Goal: Information Seeking & Learning: Check status

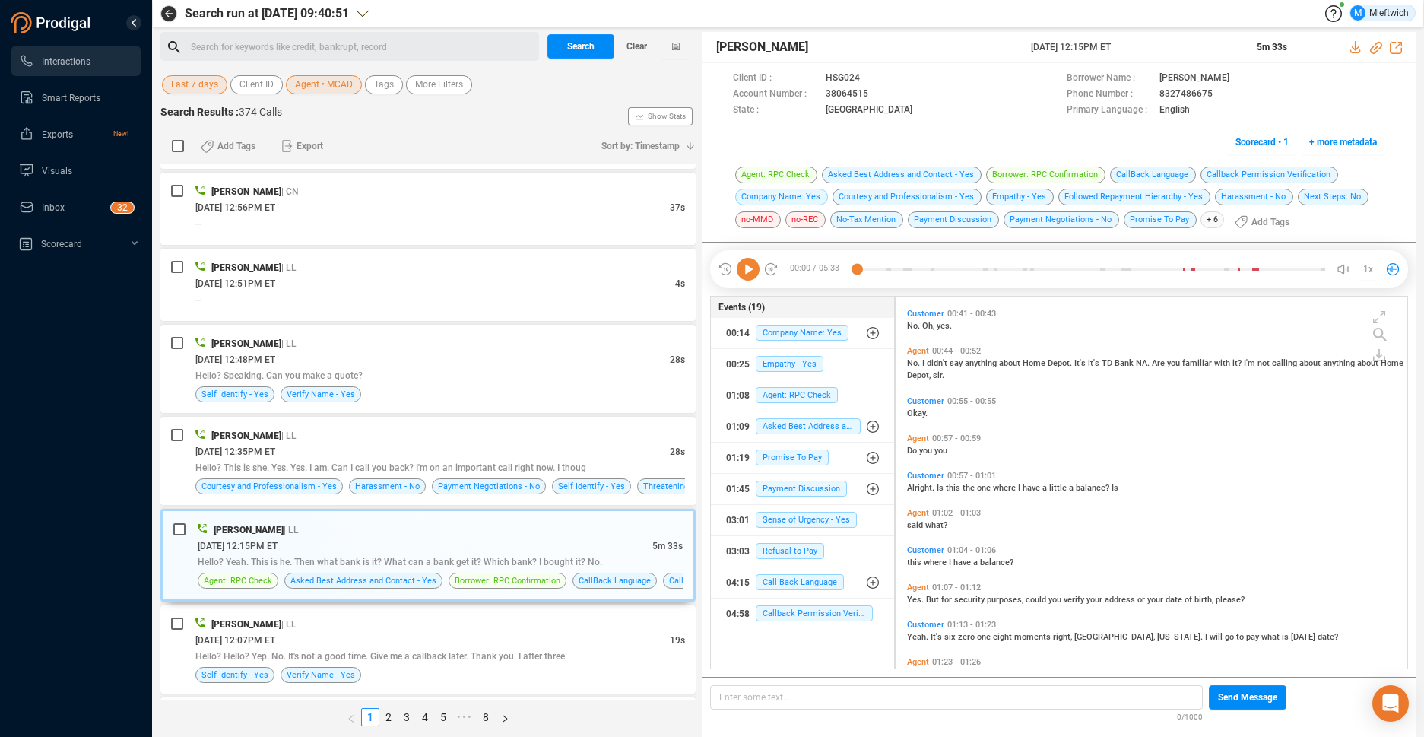
scroll to position [368, 503]
click at [342, 81] on span "Agent • MCAD" at bounding box center [324, 84] width 58 height 19
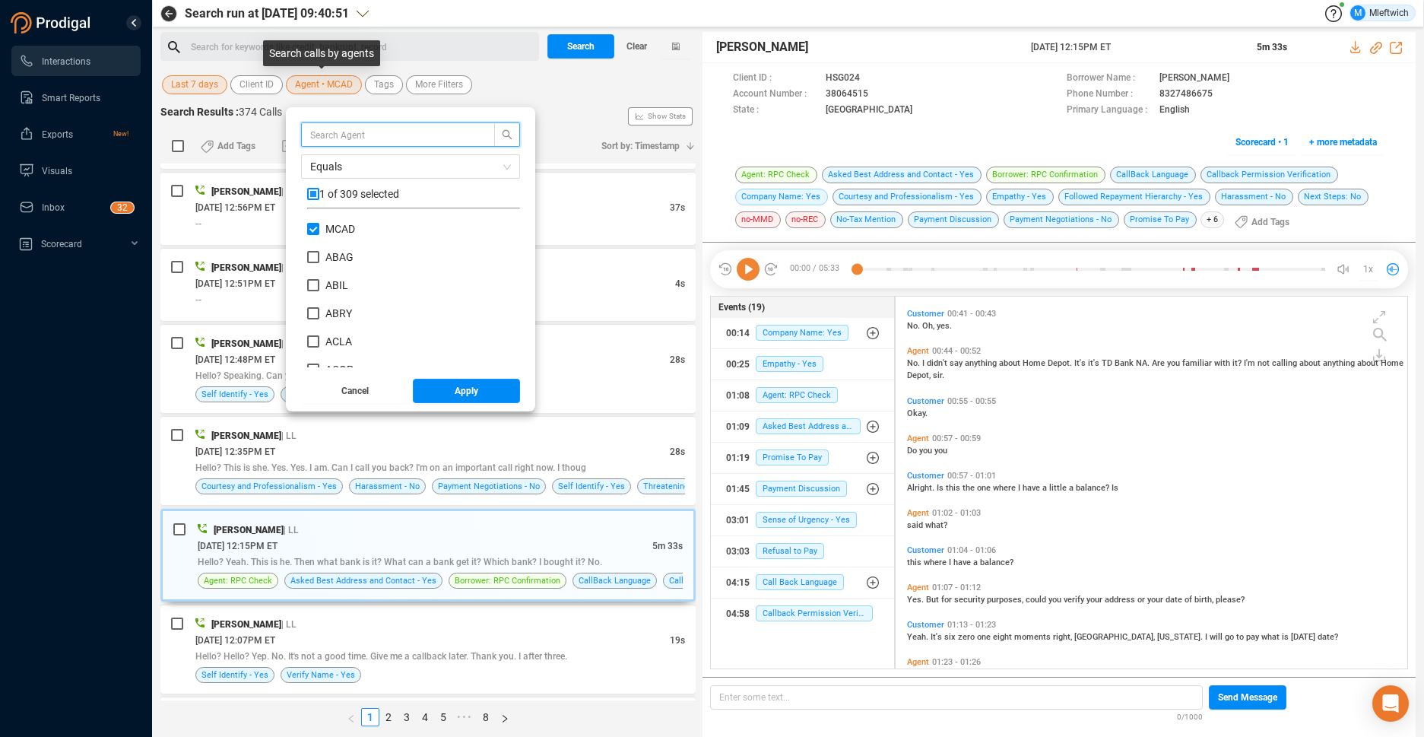
scroll to position [142, 205]
click at [342, 83] on span "Agent • MCAD" at bounding box center [324, 84] width 58 height 19
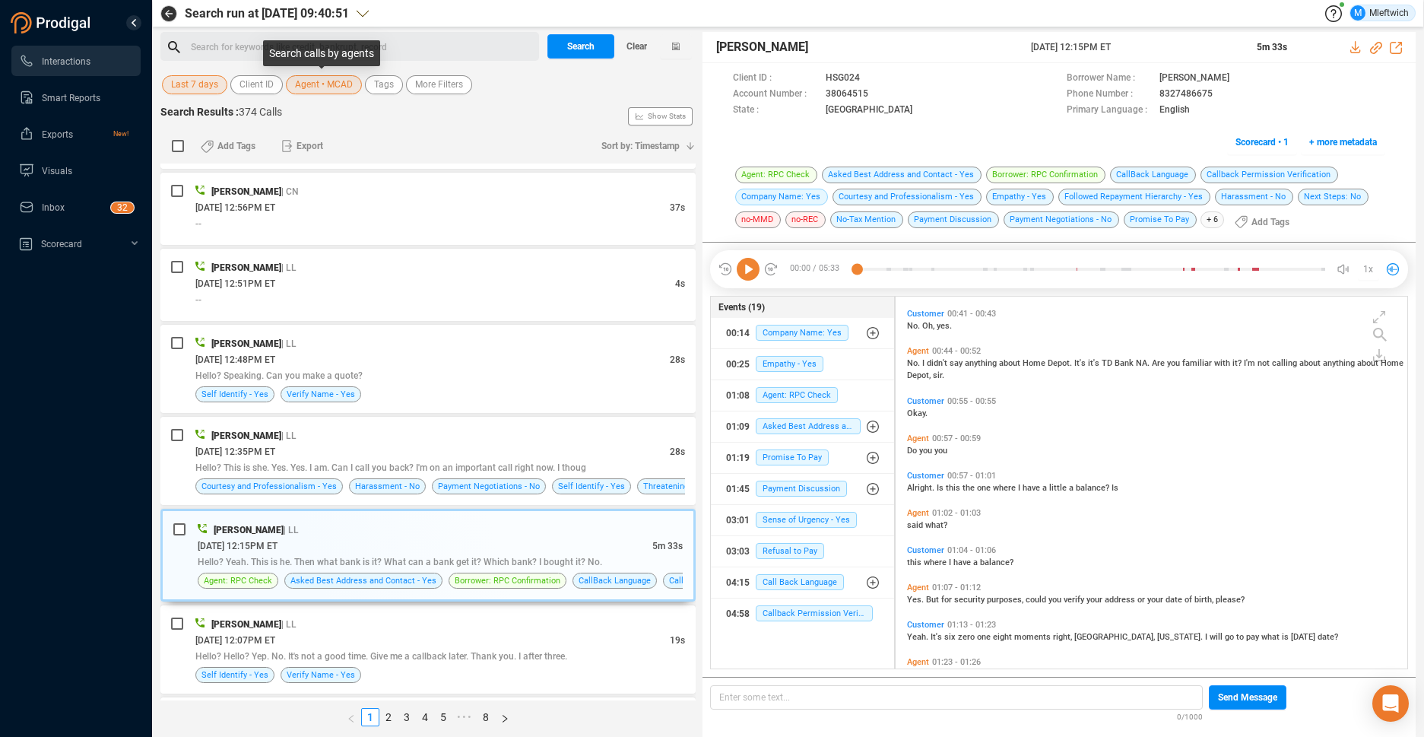
click at [340, 88] on span "Agent • MCAD" at bounding box center [324, 84] width 58 height 19
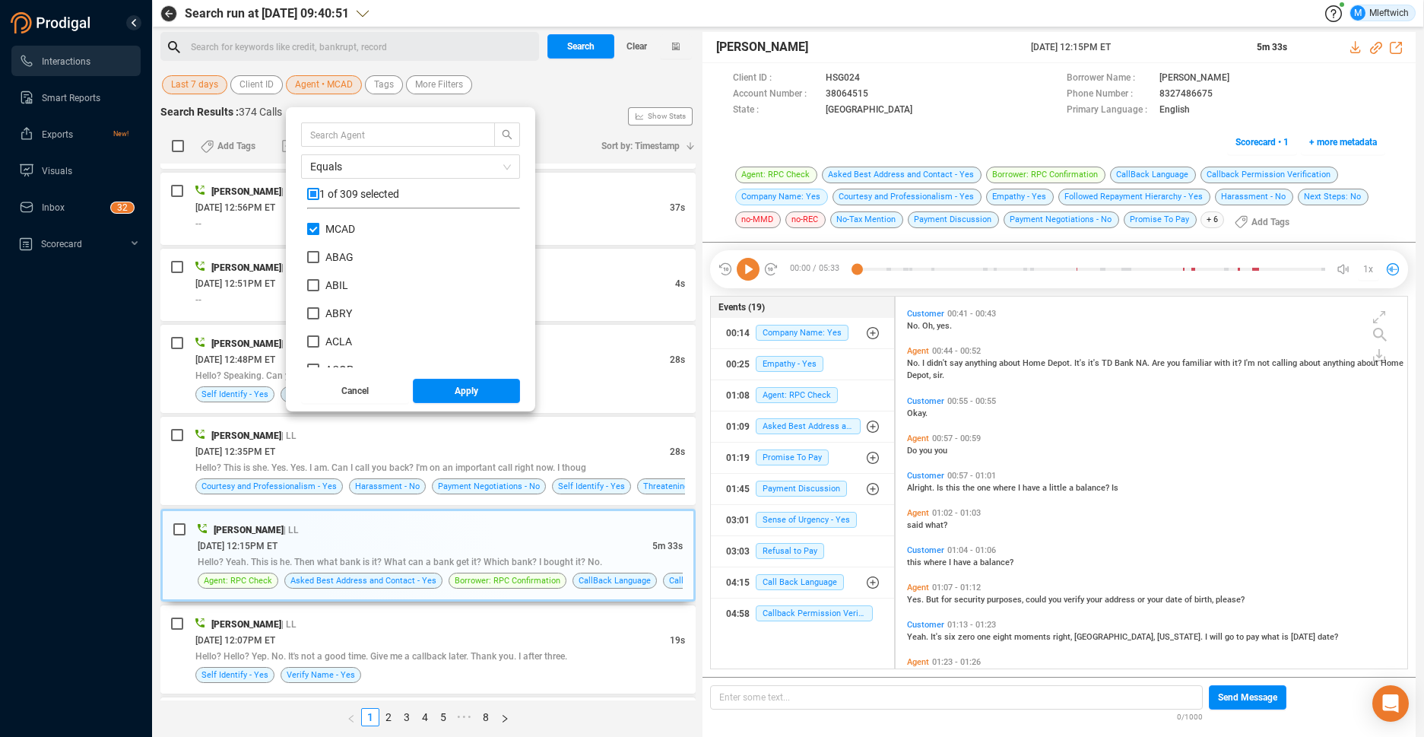
click at [311, 230] on input "MCAD" at bounding box center [313, 229] width 12 height 12
checkbox input "false"
click at [374, 128] on input "text" at bounding box center [390, 134] width 161 height 17
type input "bhum"
click at [312, 230] on input "BHUM" at bounding box center [313, 229] width 12 height 12
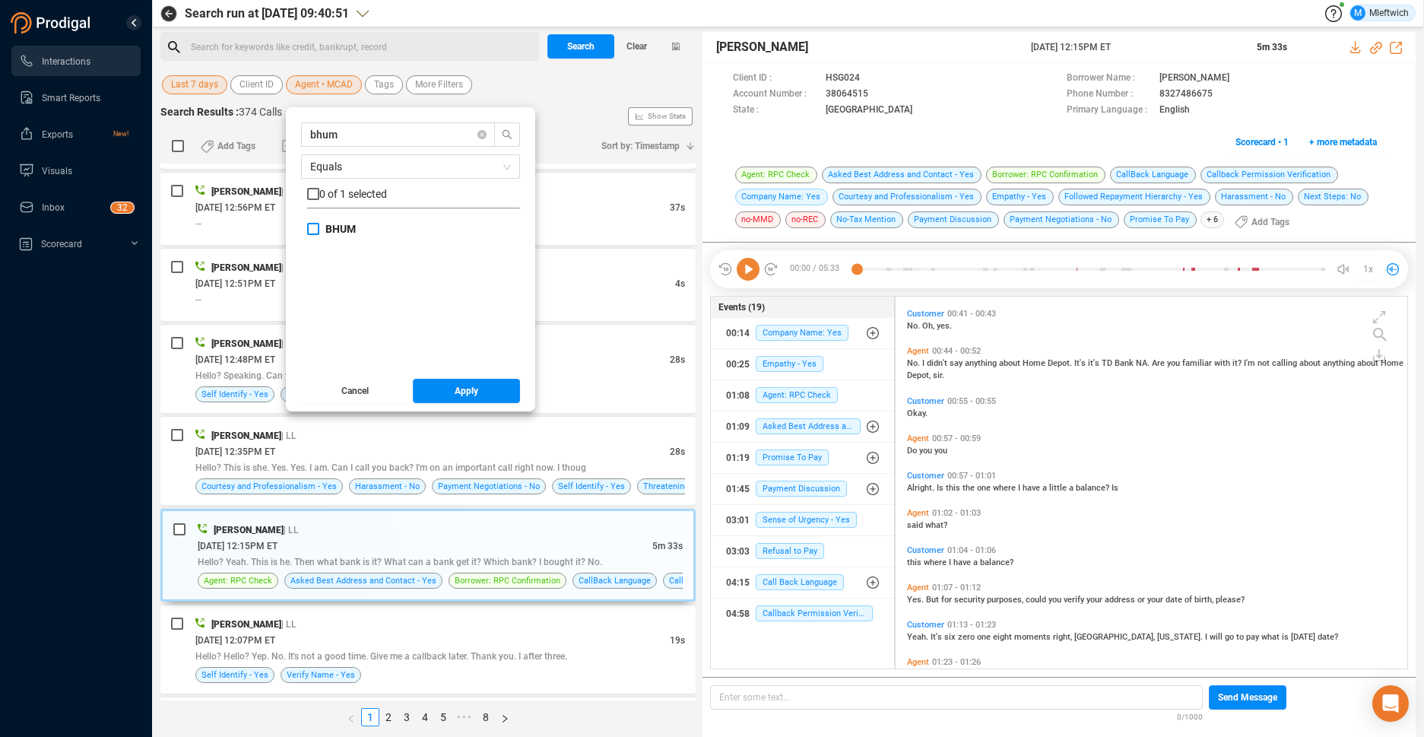
checkbox input "true"
click at [455, 396] on span "Apply" at bounding box center [467, 391] width 24 height 24
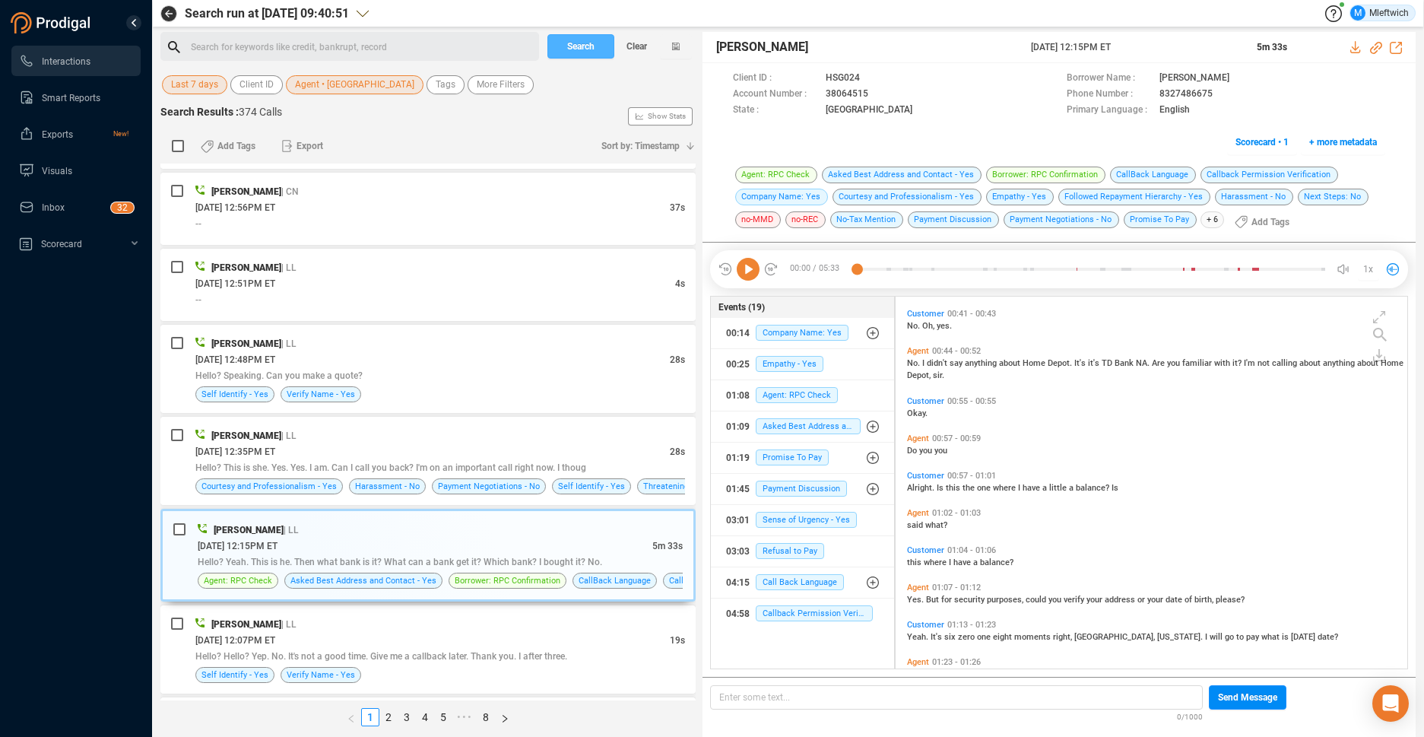
click at [581, 42] on span "Search" at bounding box center [580, 46] width 27 height 24
click at [581, 42] on div "Search Clear" at bounding box center [620, 46] width 152 height 29
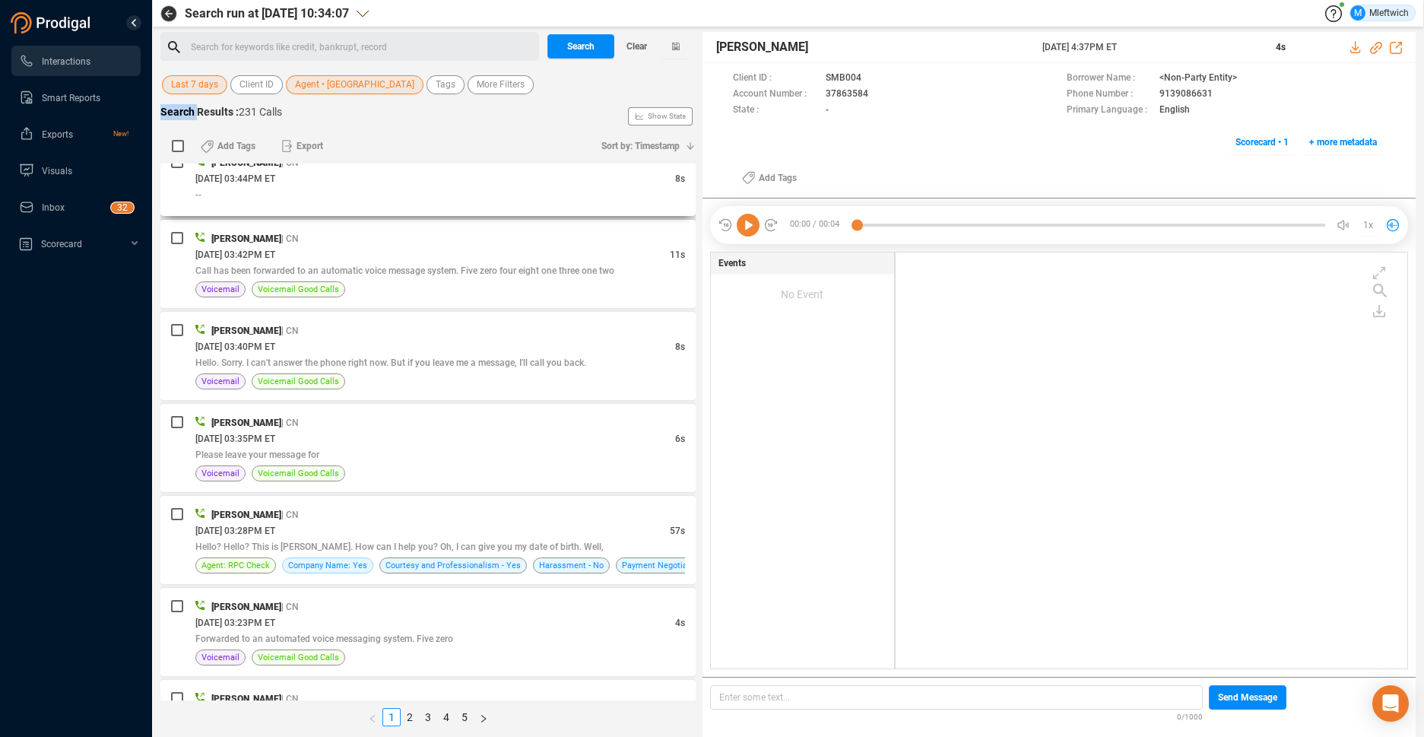
scroll to position [885, 0]
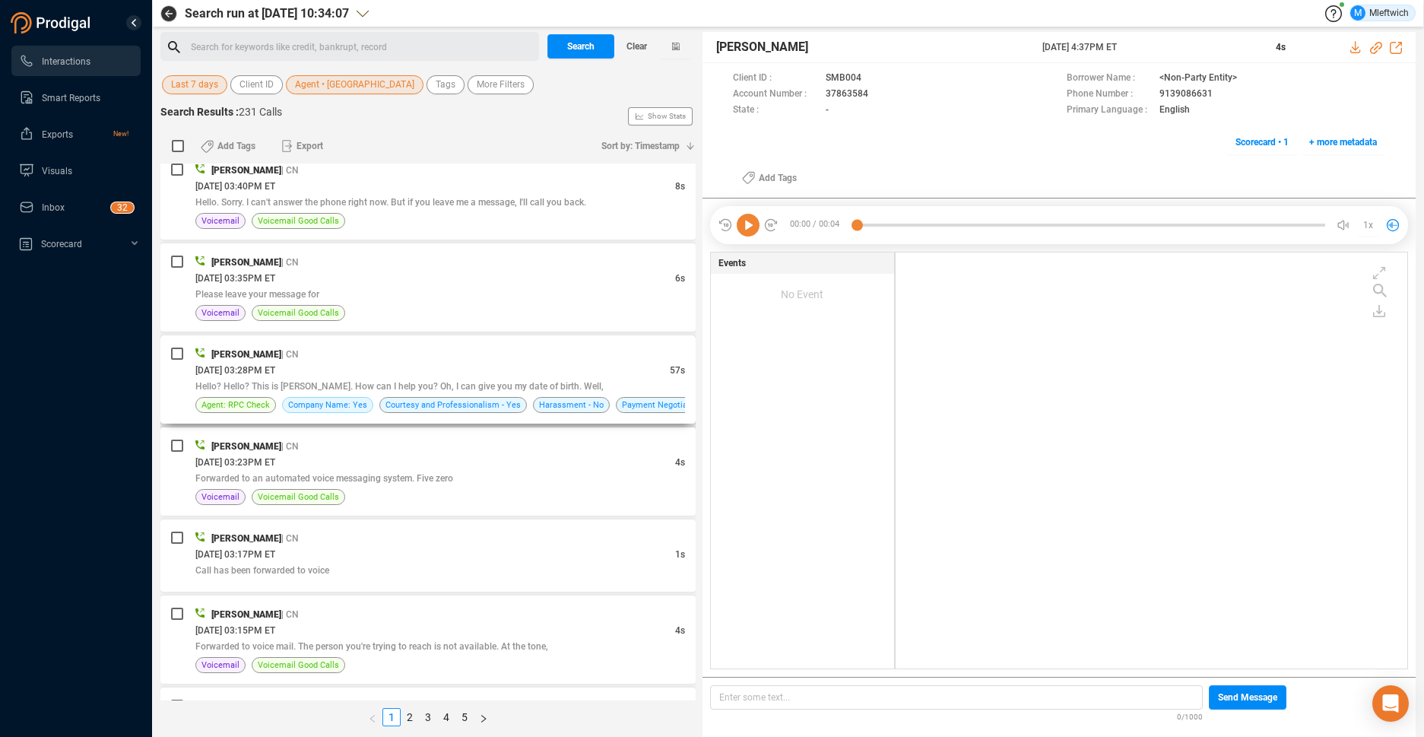
click at [483, 367] on div "[DATE] 03:28PM ET" at bounding box center [432, 370] width 474 height 16
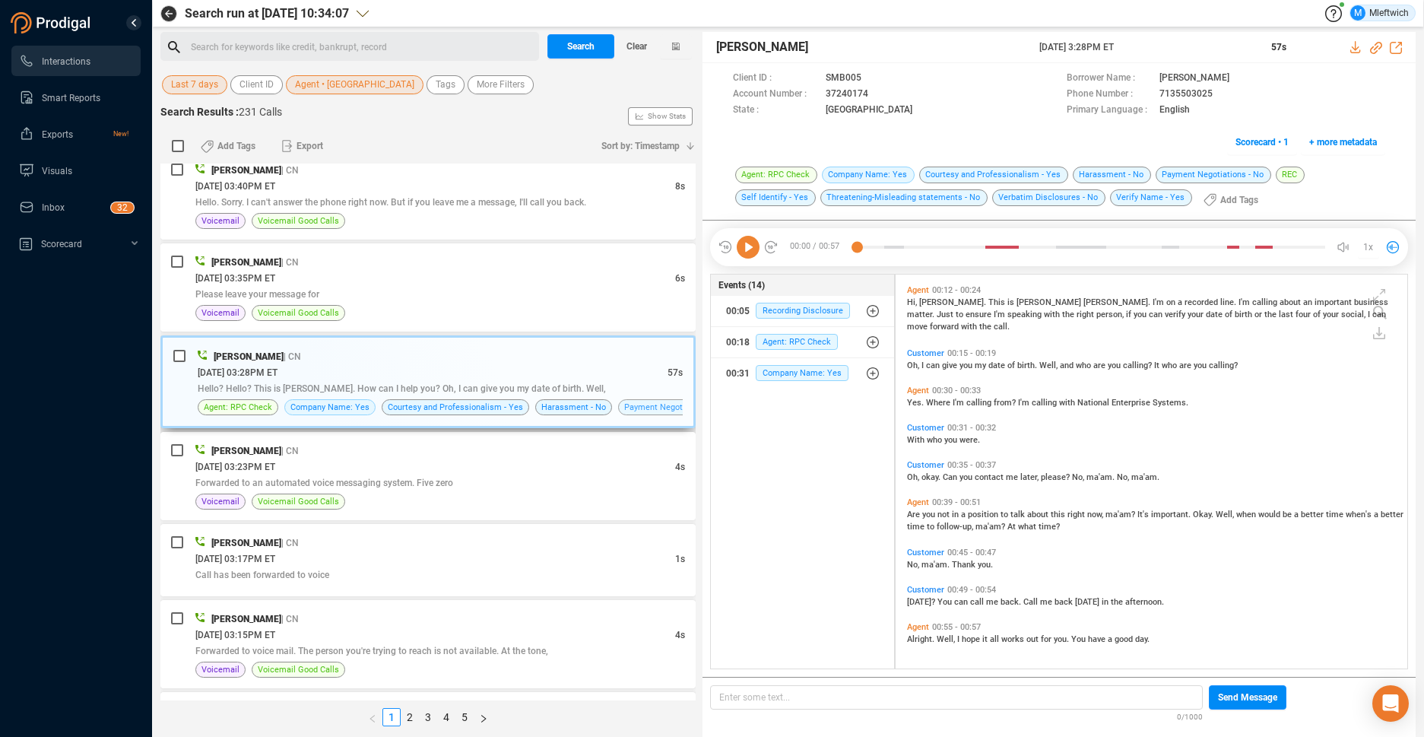
scroll to position [961, 0]
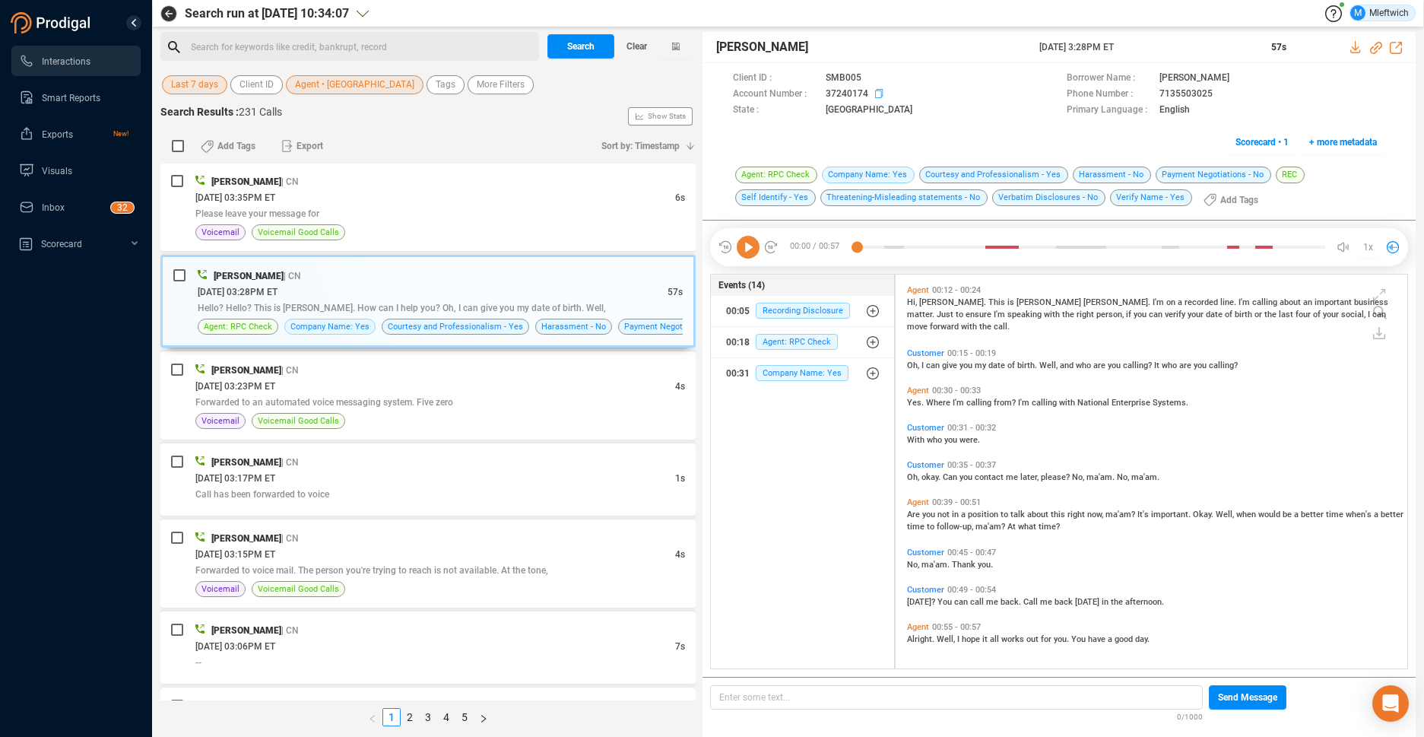
click at [879, 94] on icon at bounding box center [881, 95] width 12 height 12
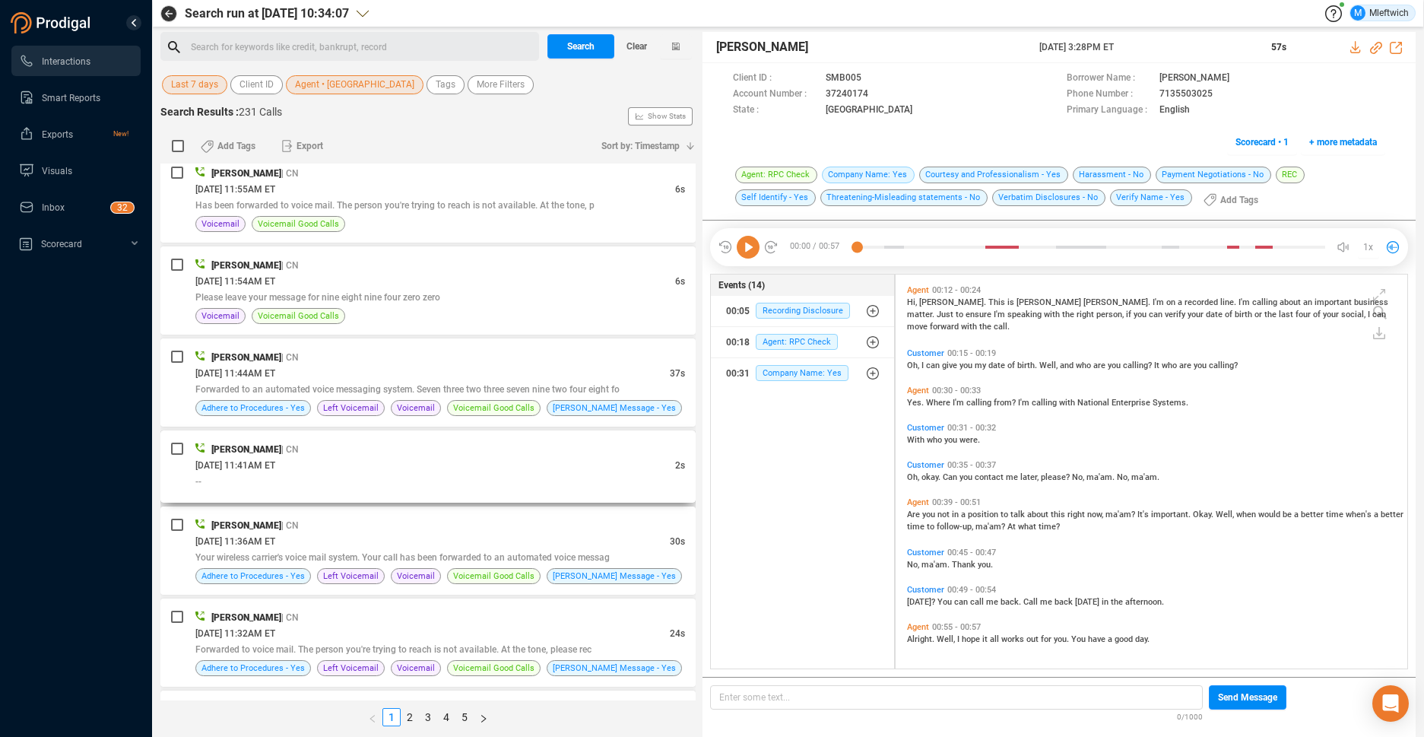
scroll to position [3701, 0]
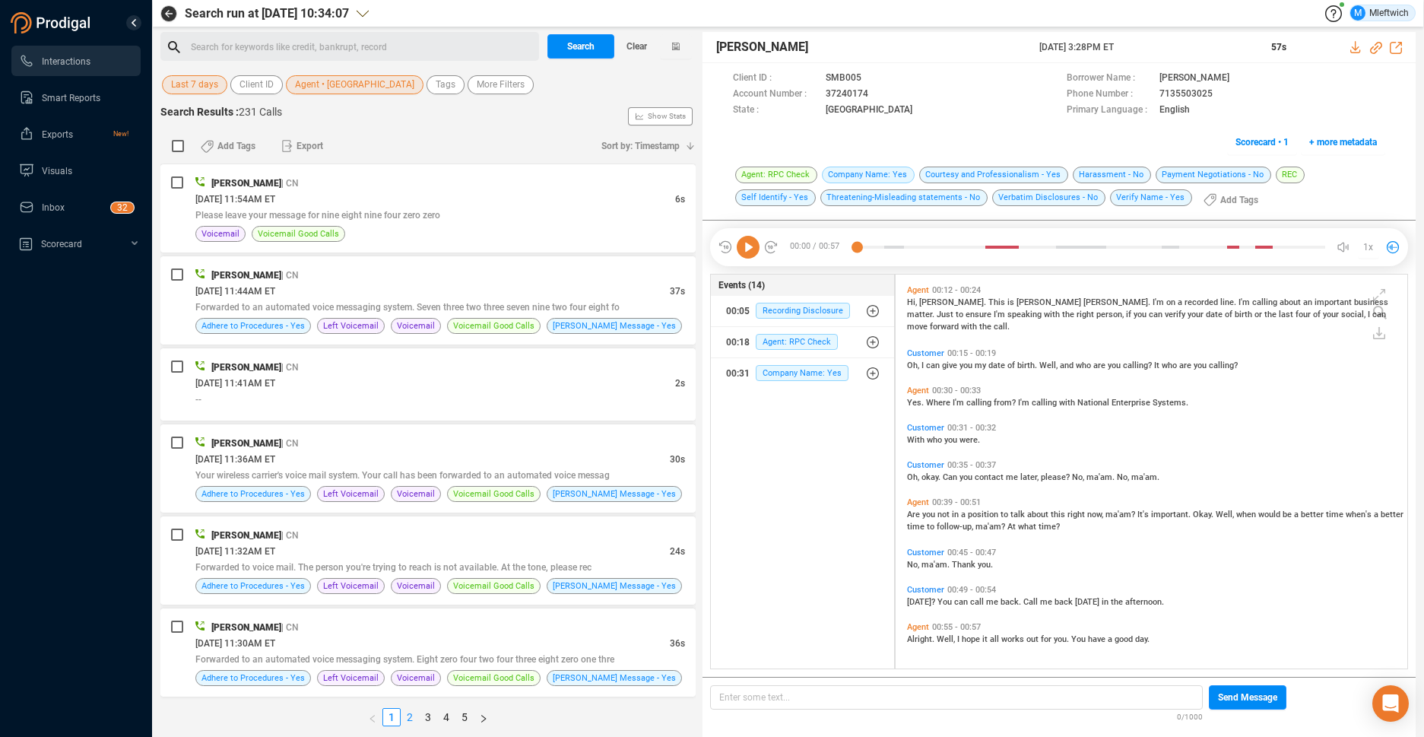
click at [410, 715] on link "2" at bounding box center [409, 717] width 17 height 17
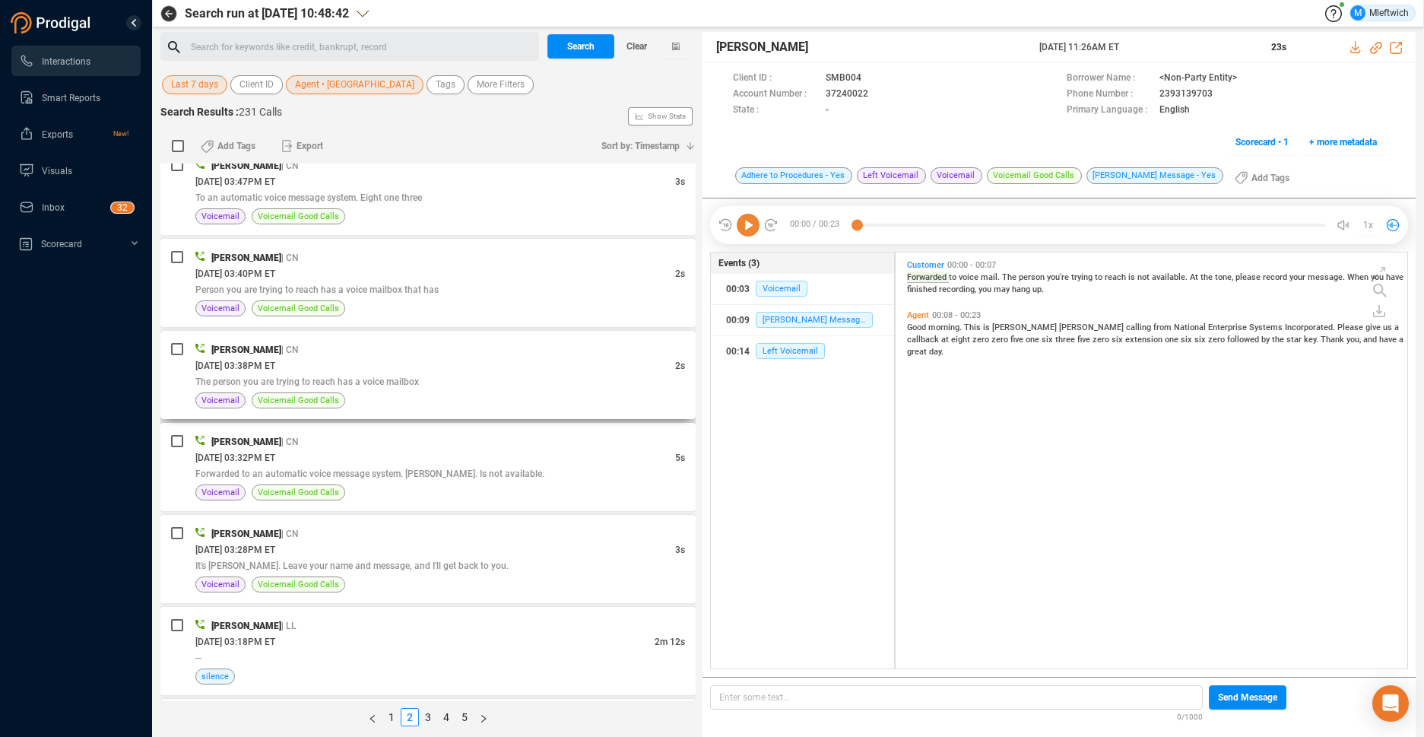
scroll to position [3140, 0]
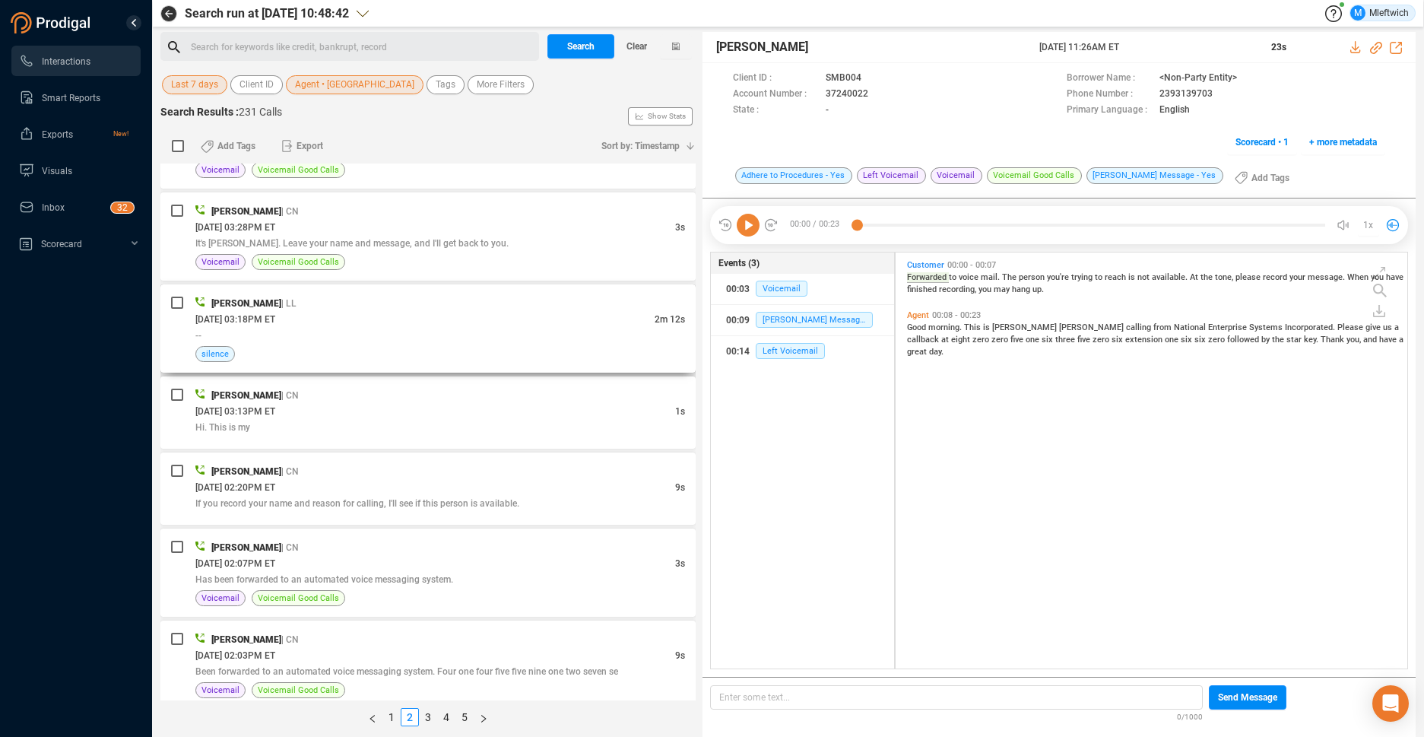
click at [624, 347] on div "silence" at bounding box center [440, 354] width 490 height 16
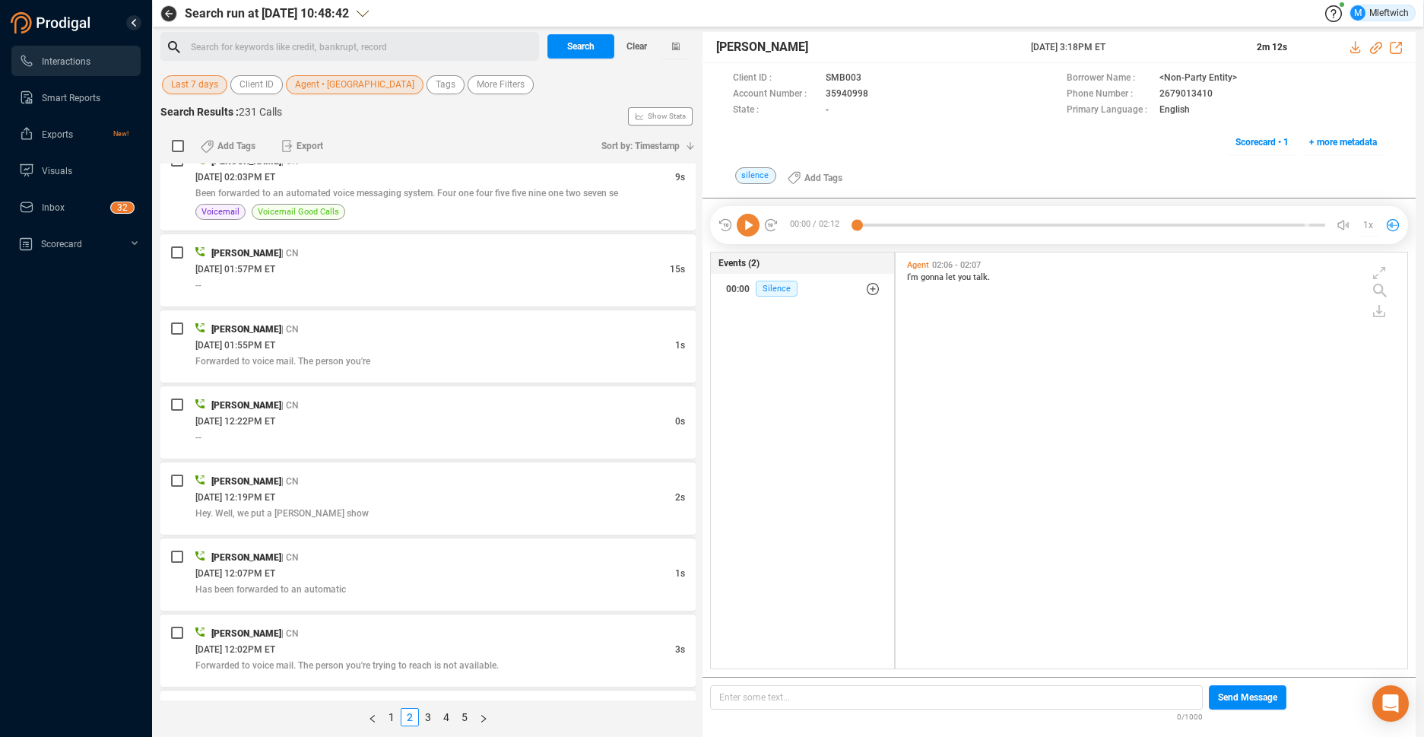
scroll to position [3685, 0]
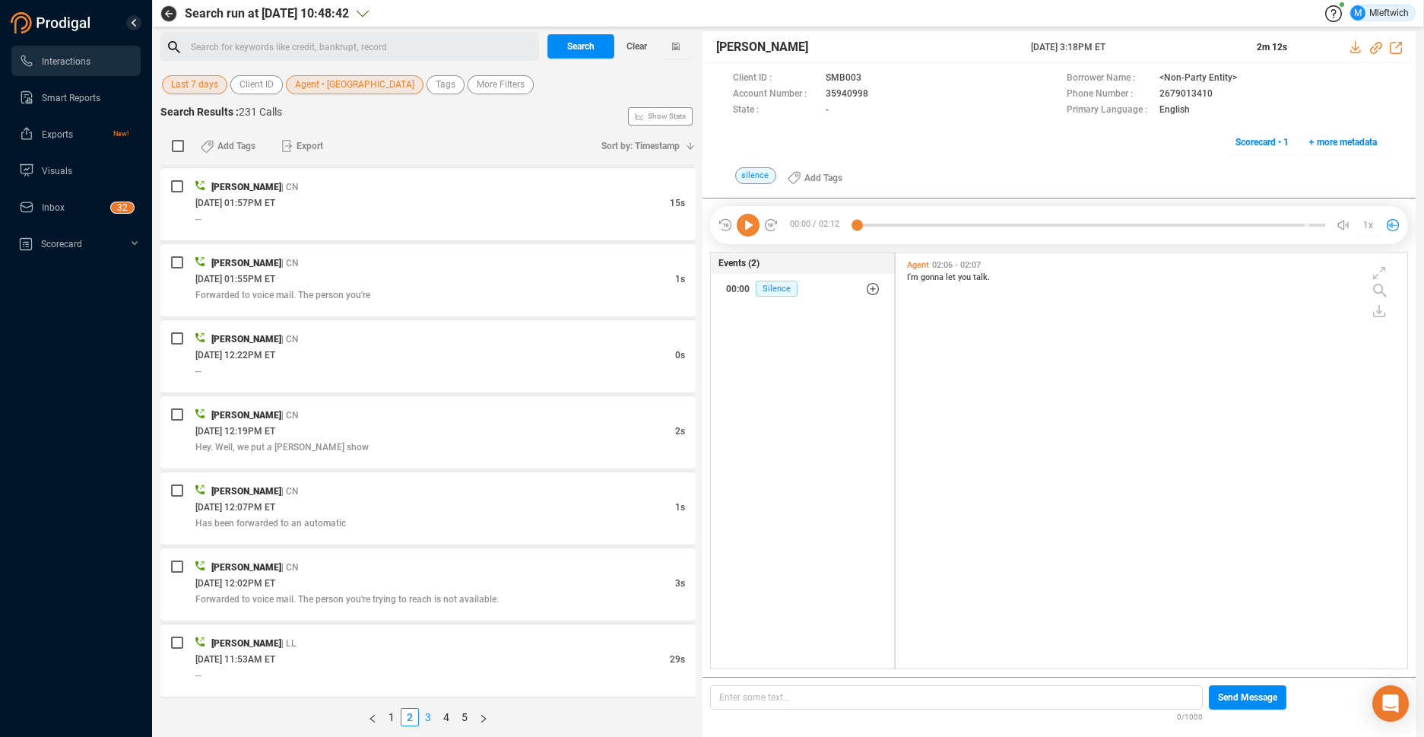
click at [431, 717] on link "3" at bounding box center [428, 717] width 17 height 17
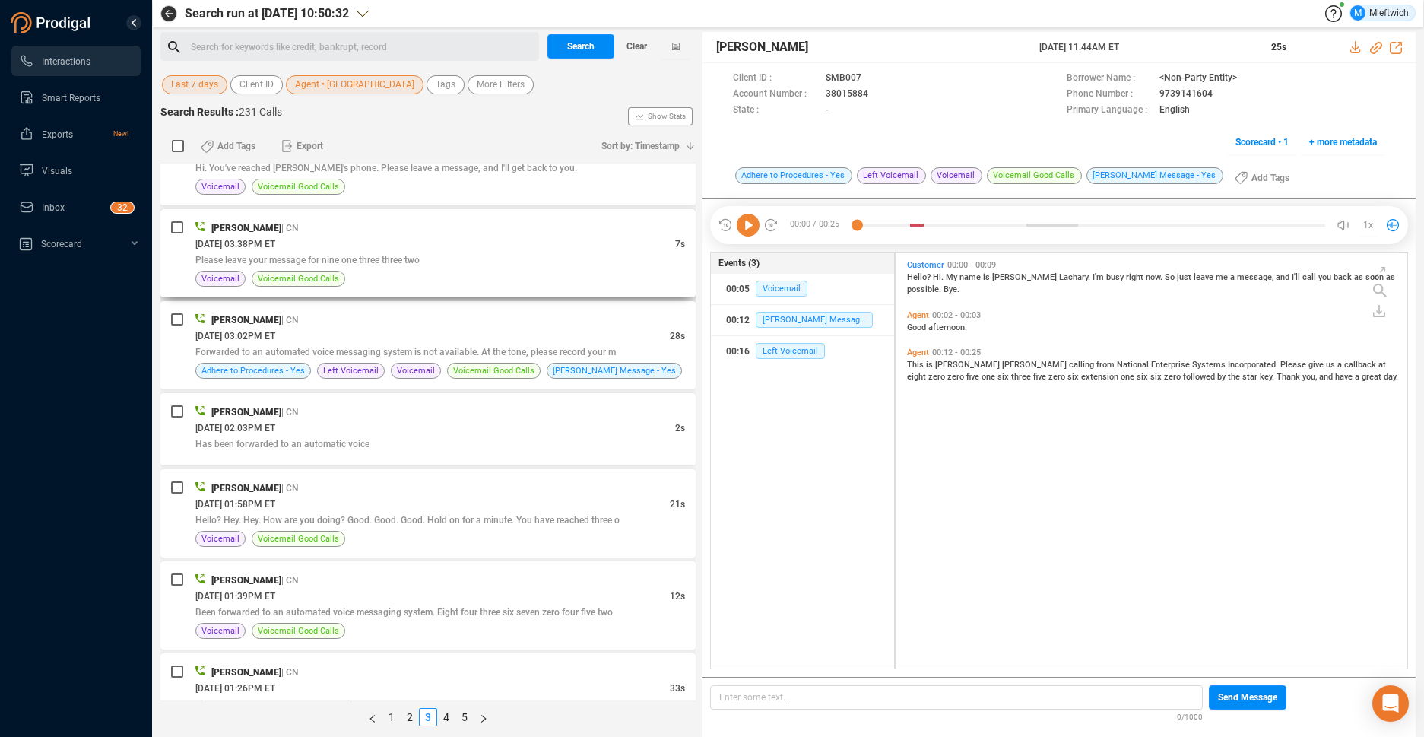
scroll to position [3749, 0]
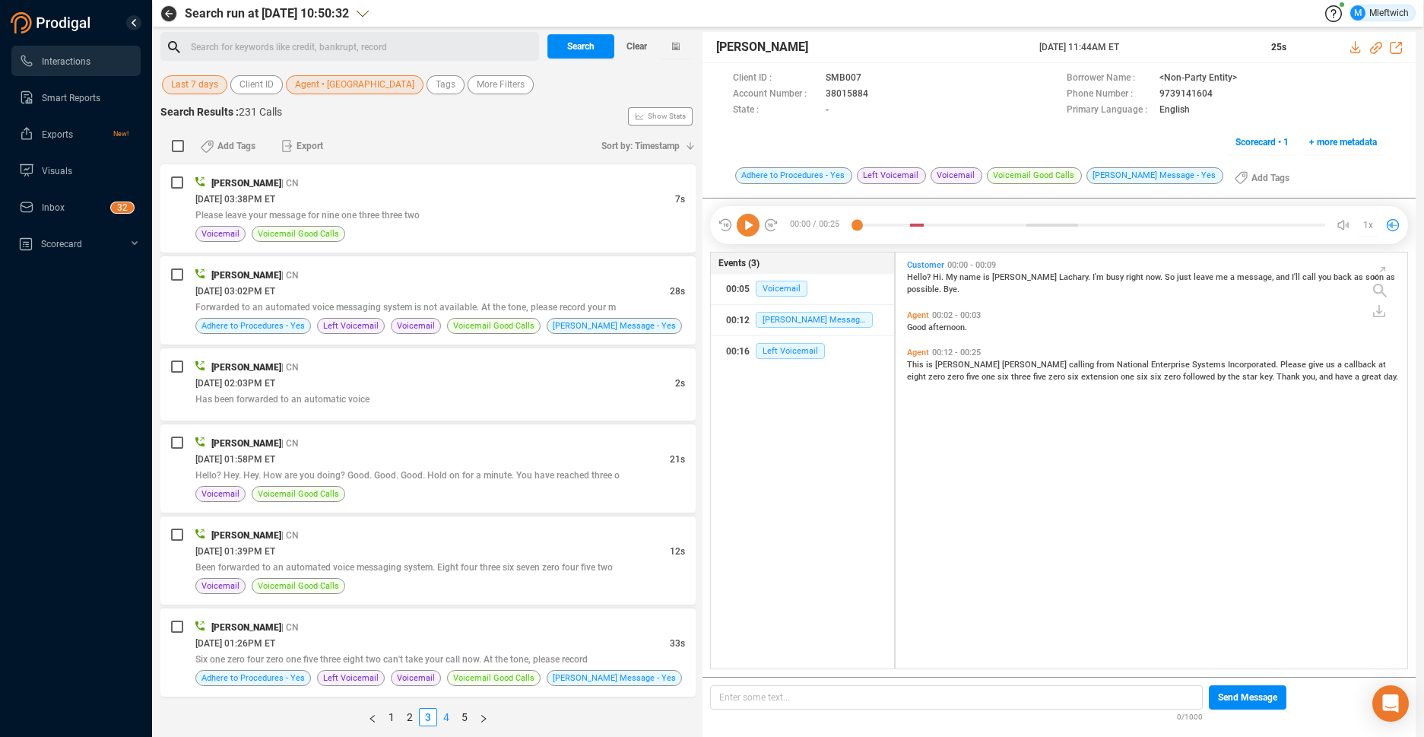
click at [446, 717] on link "4" at bounding box center [446, 717] width 17 height 17
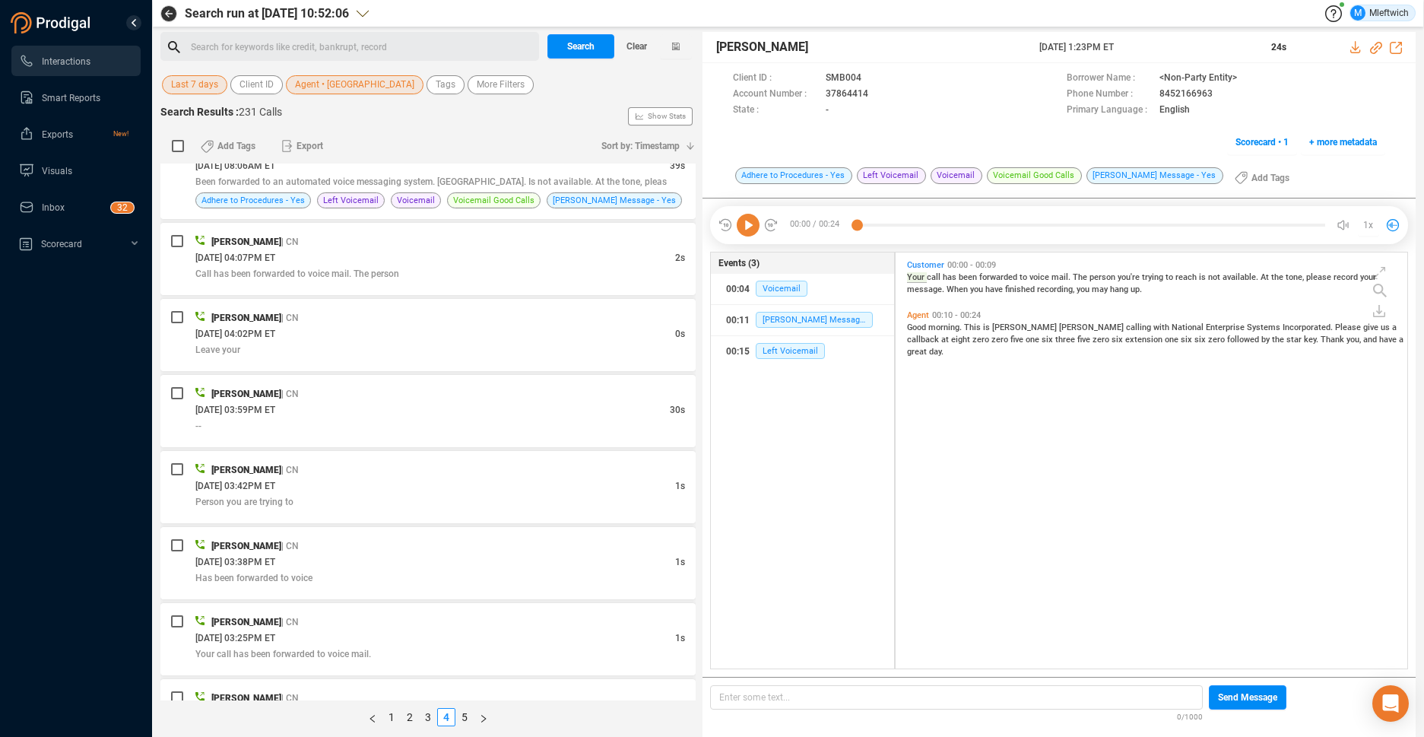
scroll to position [3669, 0]
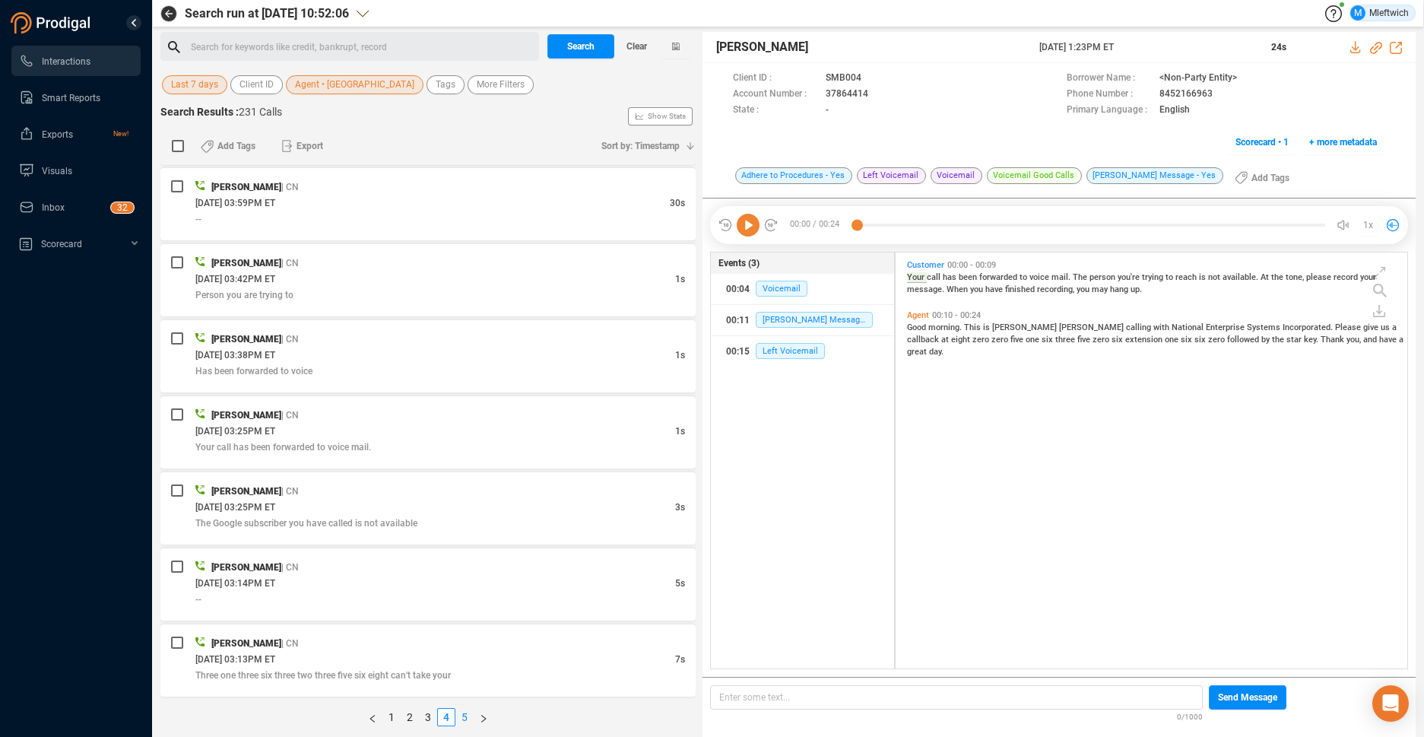
click at [462, 717] on link "5" at bounding box center [464, 717] width 17 height 17
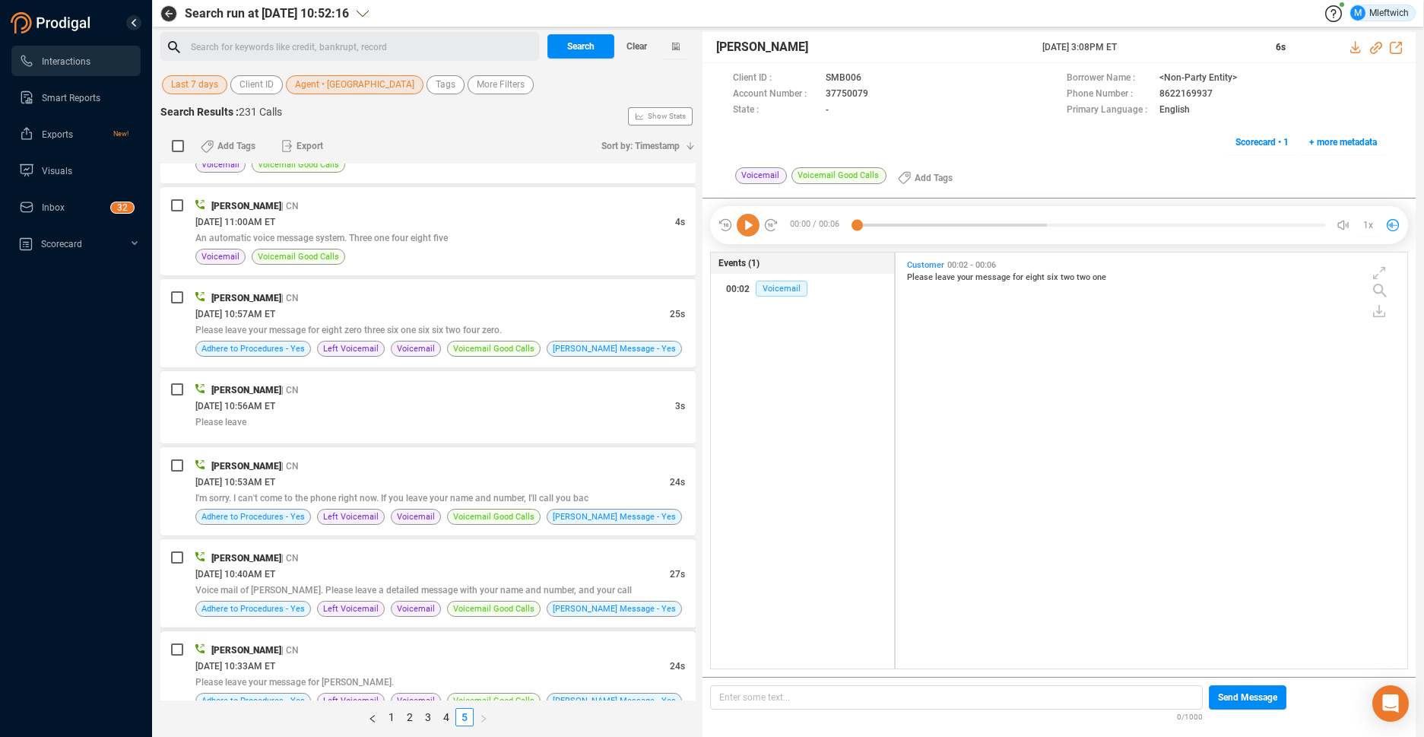
scroll to position [2208, 0]
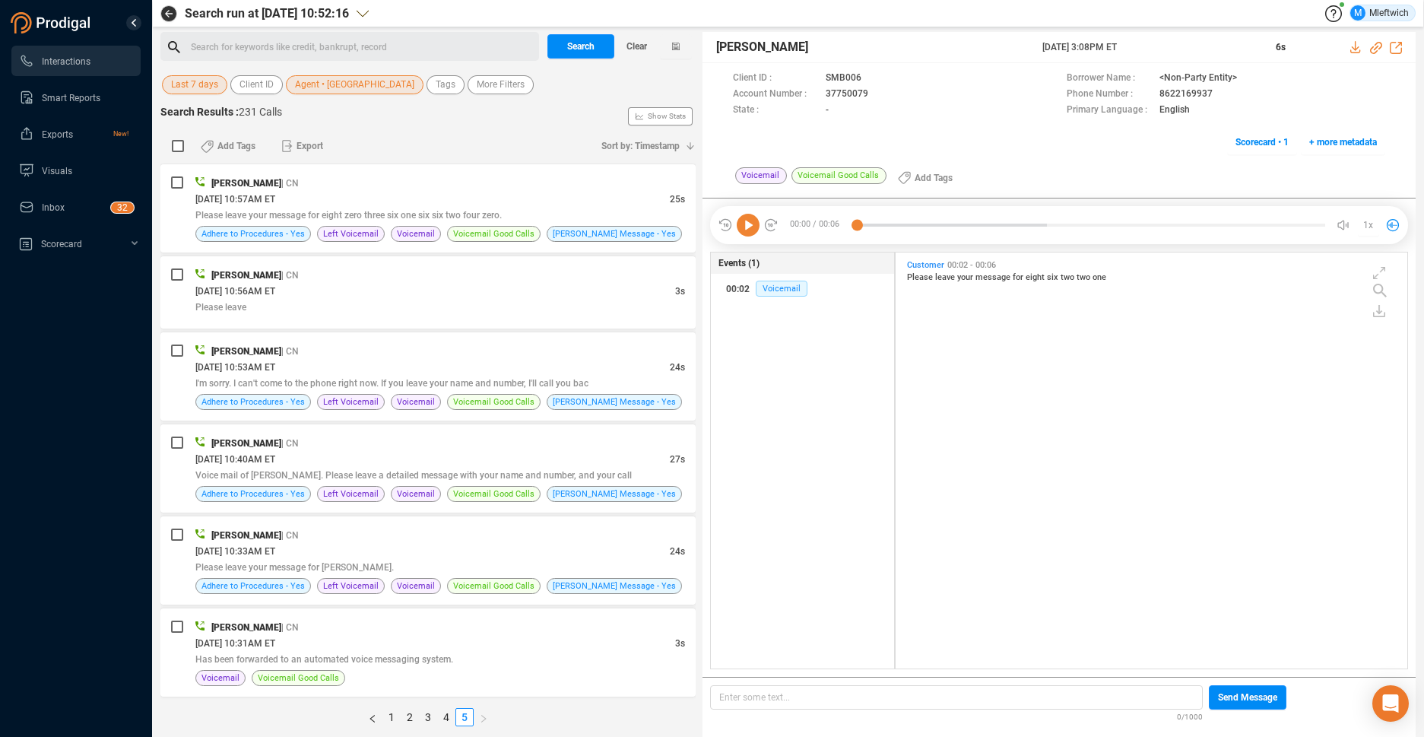
click at [211, 90] on span "Last 7 days" at bounding box center [194, 84] width 47 height 19
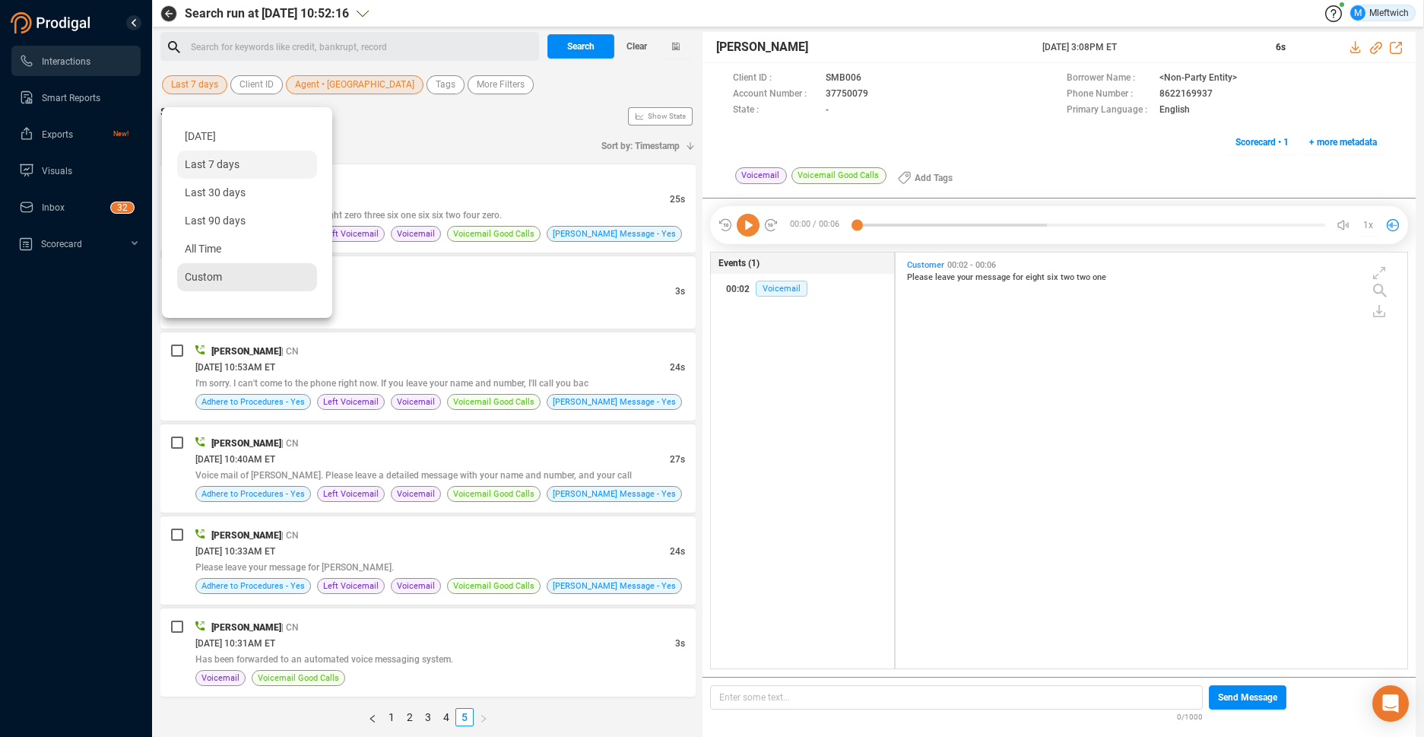
click at [196, 275] on span "Custom" at bounding box center [203, 277] width 37 height 12
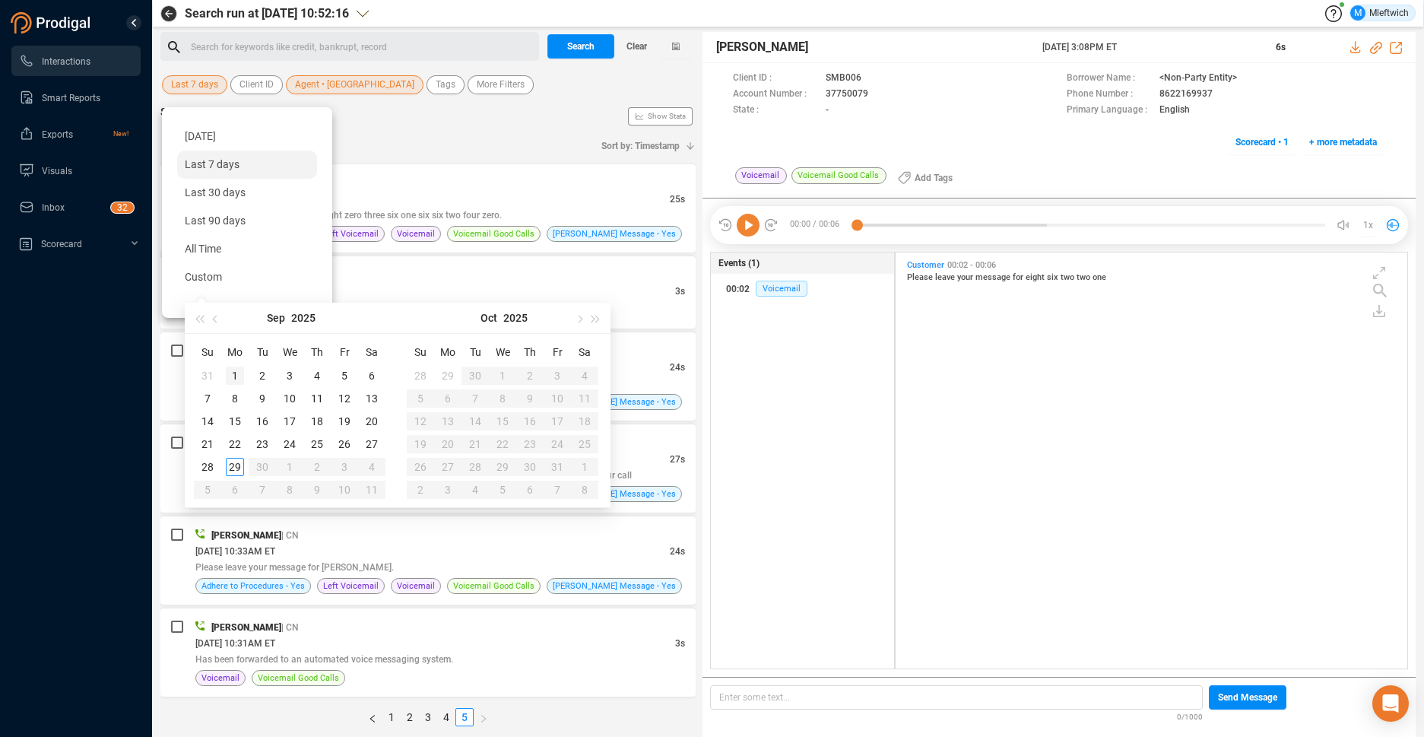
type input "[DATE]"
click at [240, 377] on div "1" at bounding box center [235, 376] width 18 height 18
type input "[DATE]"
click at [236, 468] on div "29" at bounding box center [235, 467] width 18 height 18
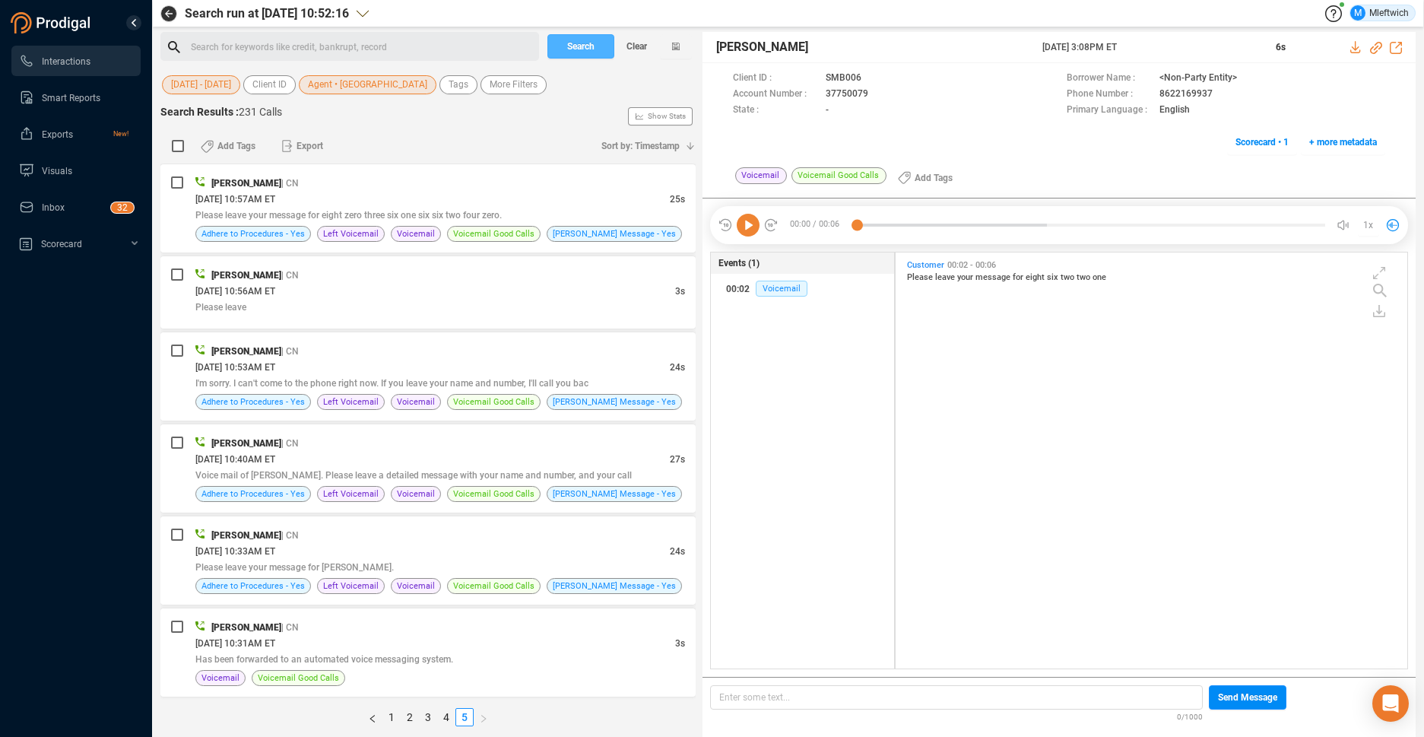
click at [585, 43] on span "Search" at bounding box center [580, 46] width 27 height 24
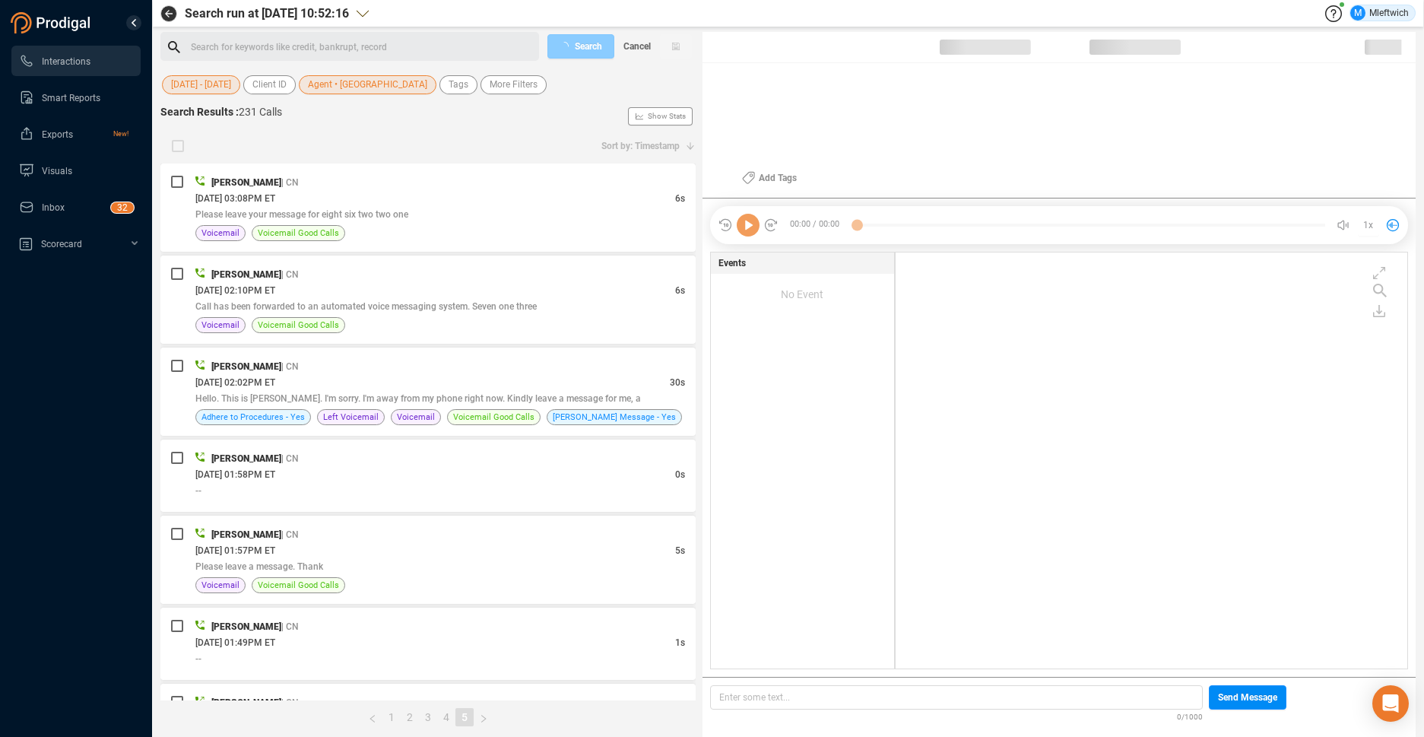
scroll to position [412, 503]
click at [585, 43] on div "Search Cancel" at bounding box center [620, 46] width 152 height 29
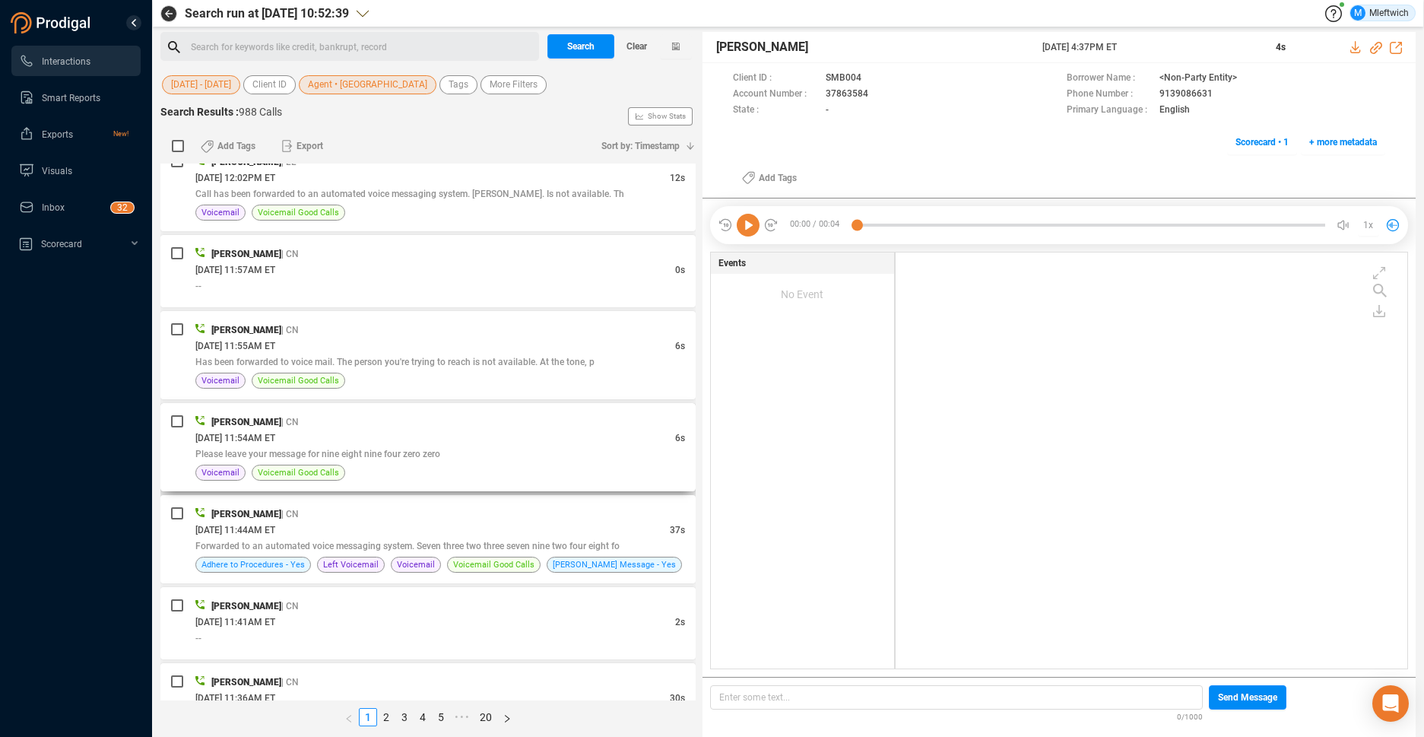
scroll to position [3701, 0]
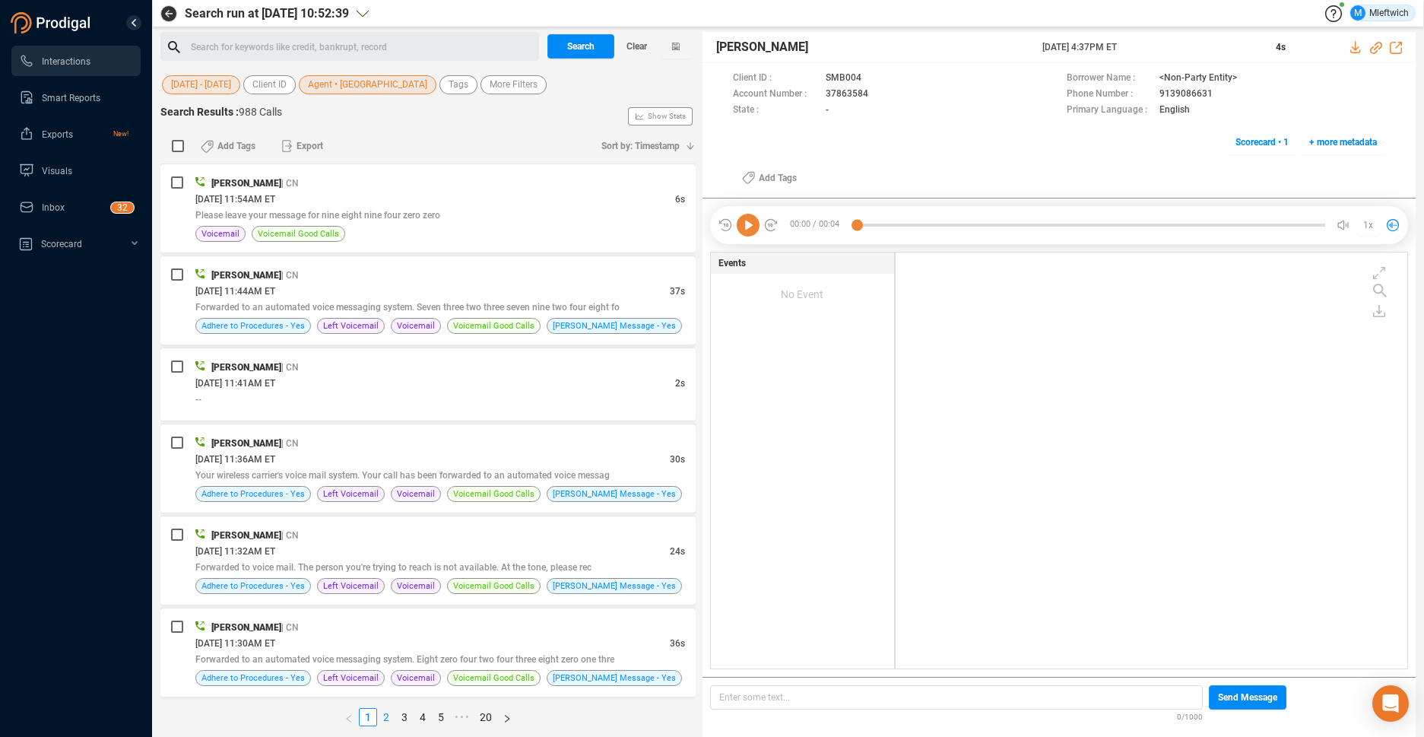
click at [387, 715] on link "2" at bounding box center [386, 717] width 17 height 17
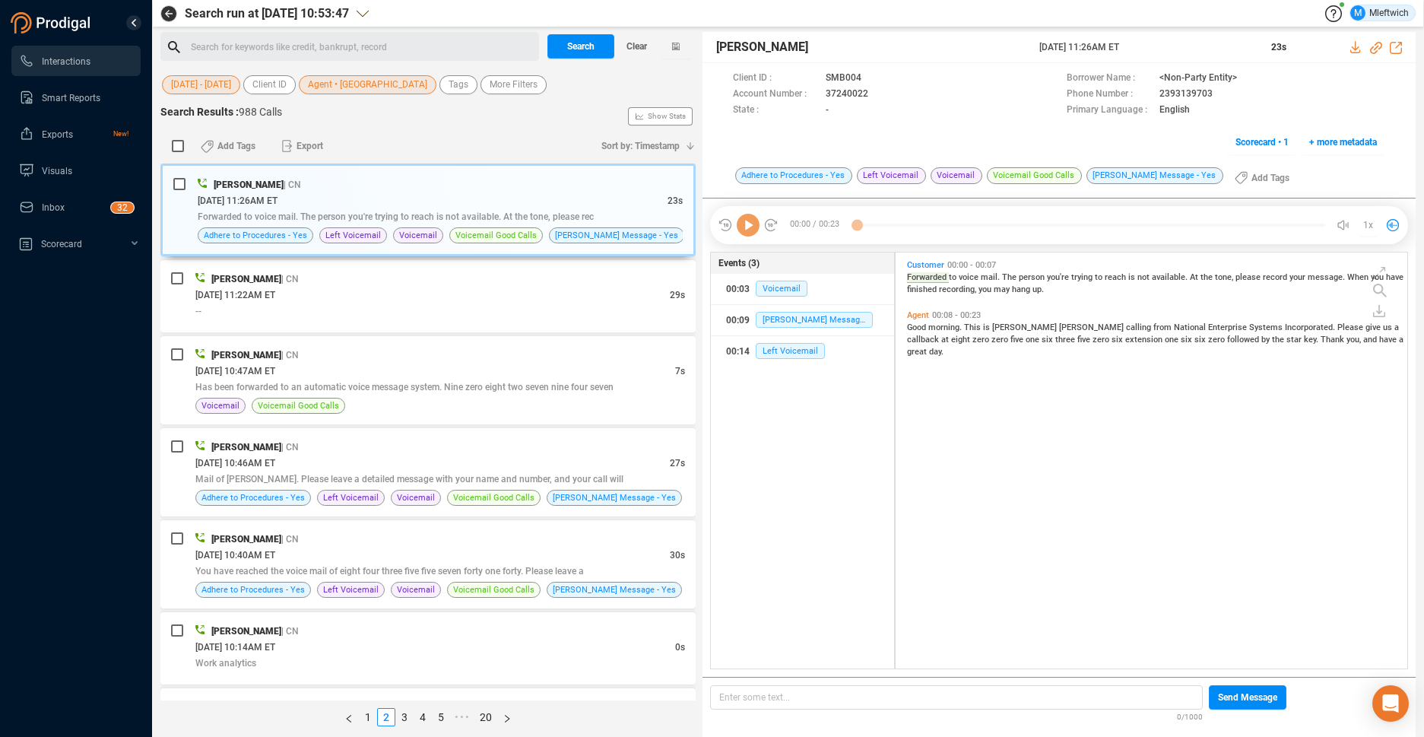
scroll to position [412, 503]
